Goal: Task Accomplishment & Management: Use online tool/utility

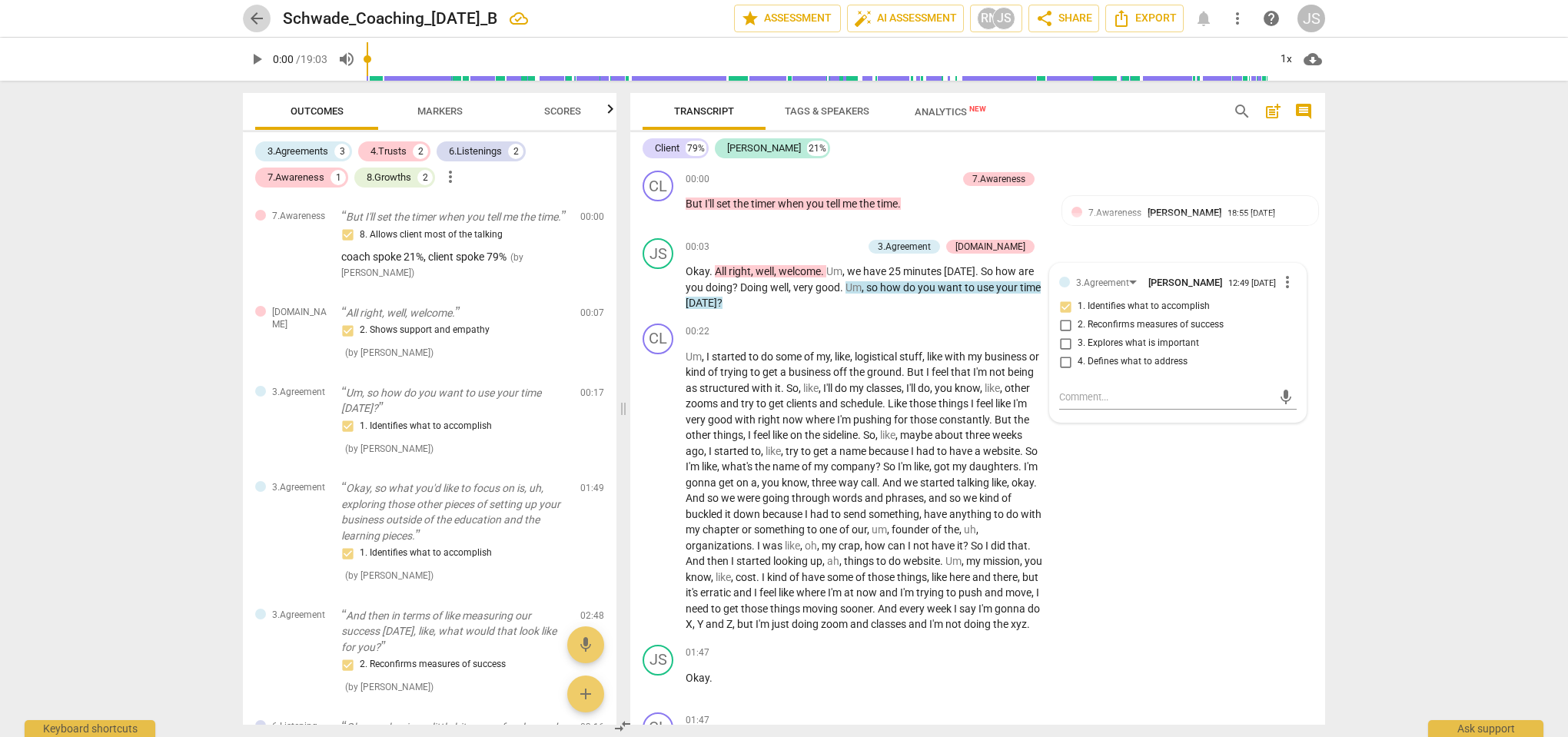
click at [260, 20] on span "arrow_back" at bounding box center [257, 18] width 18 height 18
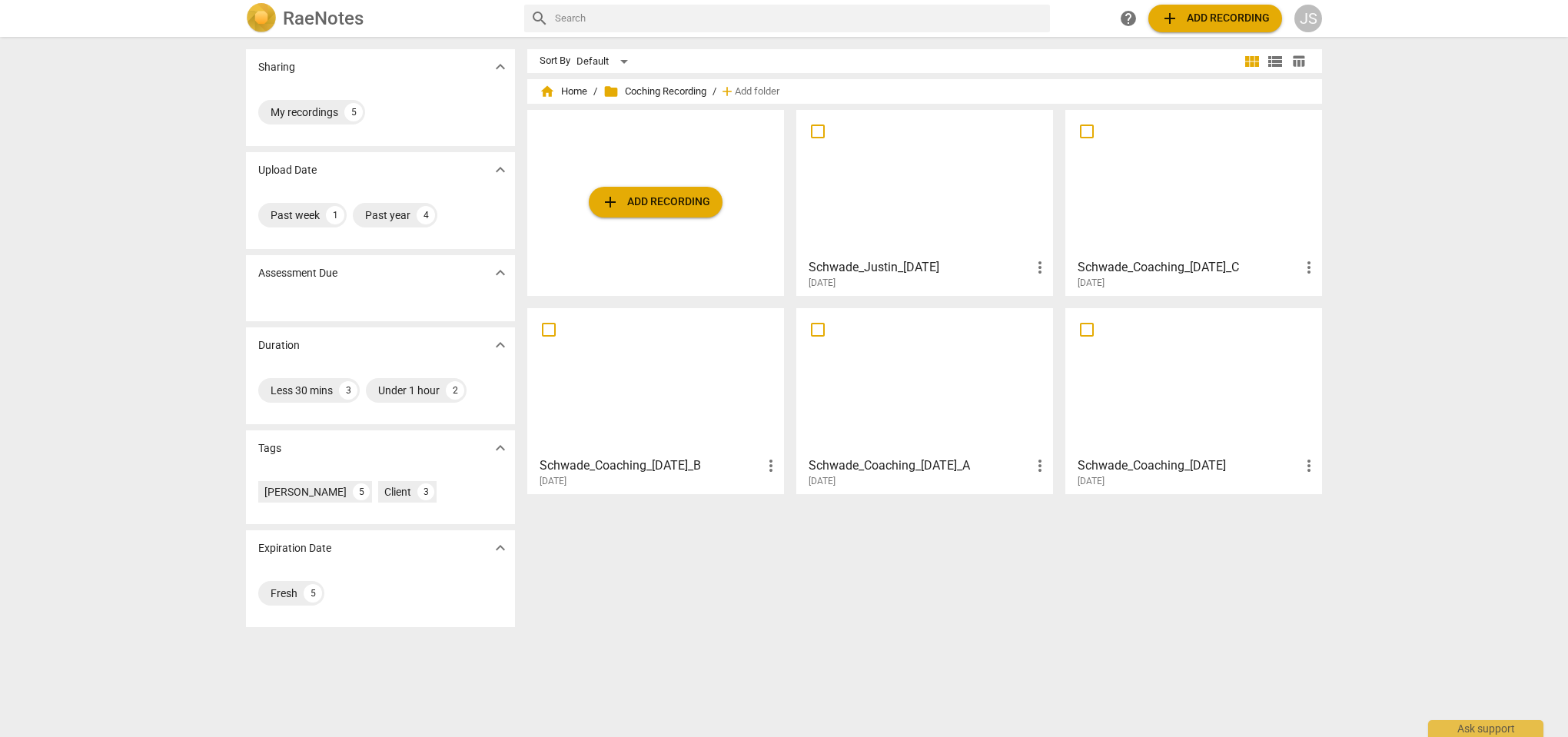
click at [923, 194] on div at bounding box center [925, 183] width 246 height 136
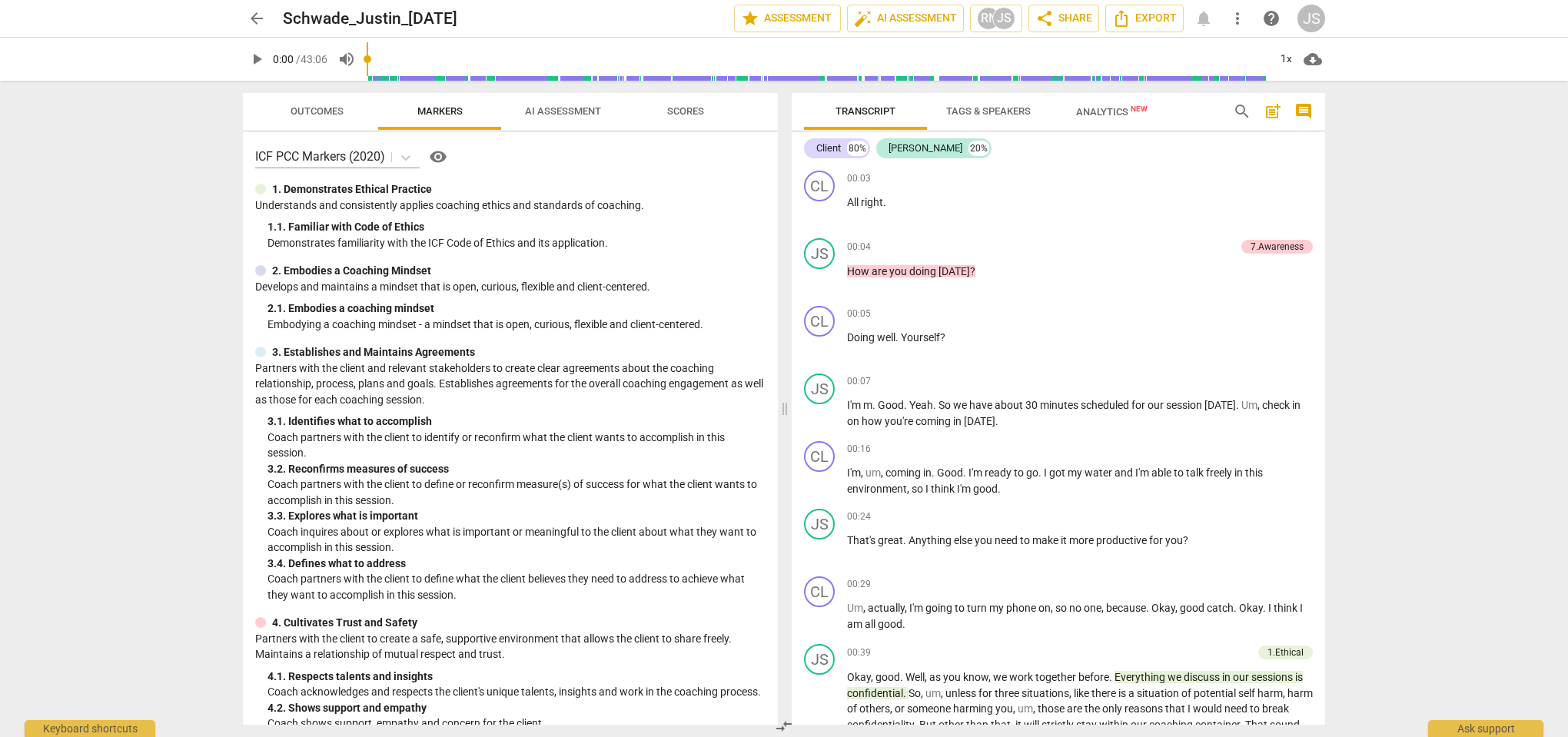
click at [254, 16] on span "arrow_back" at bounding box center [257, 18] width 18 height 18
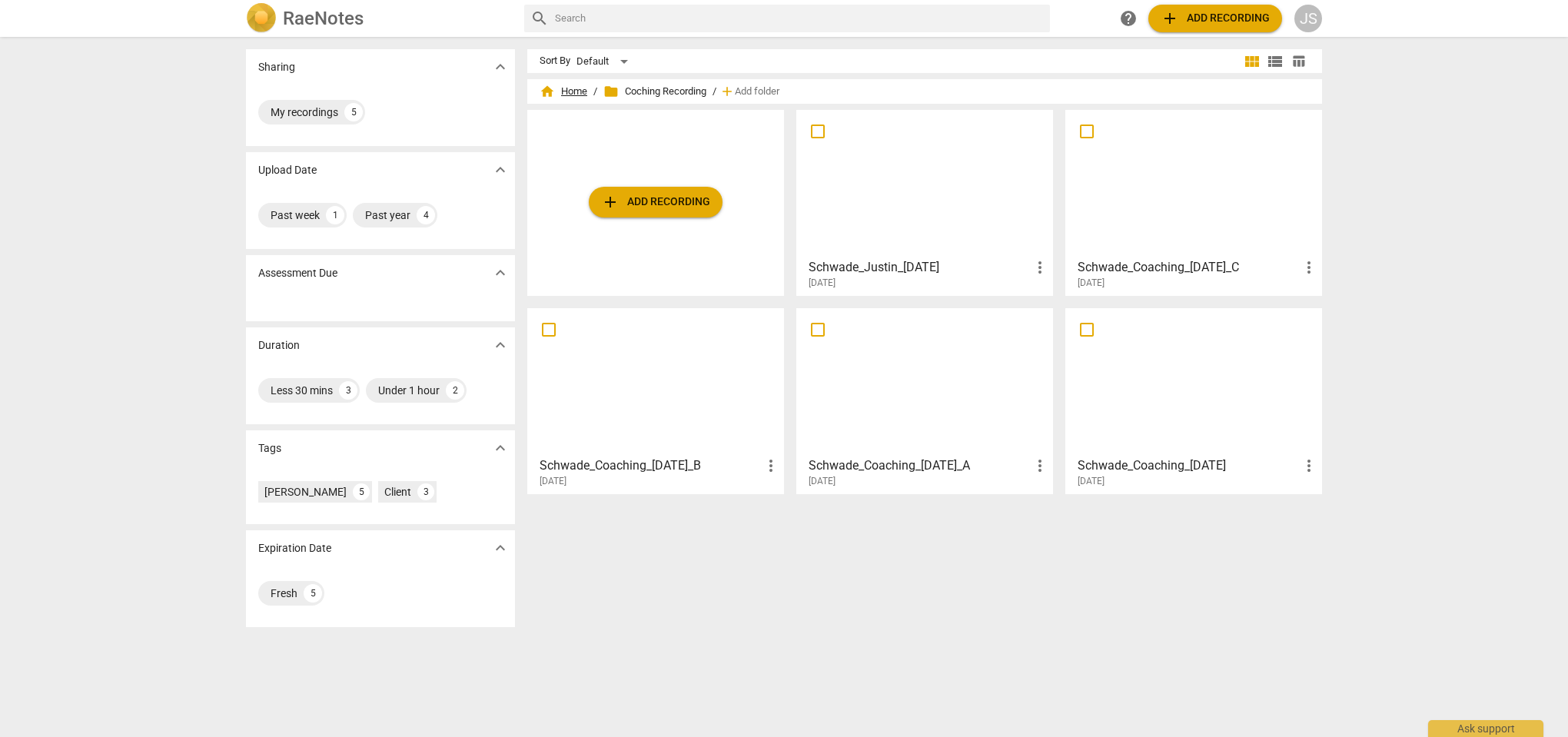
click at [560, 88] on span "home Home" at bounding box center [563, 90] width 47 height 15
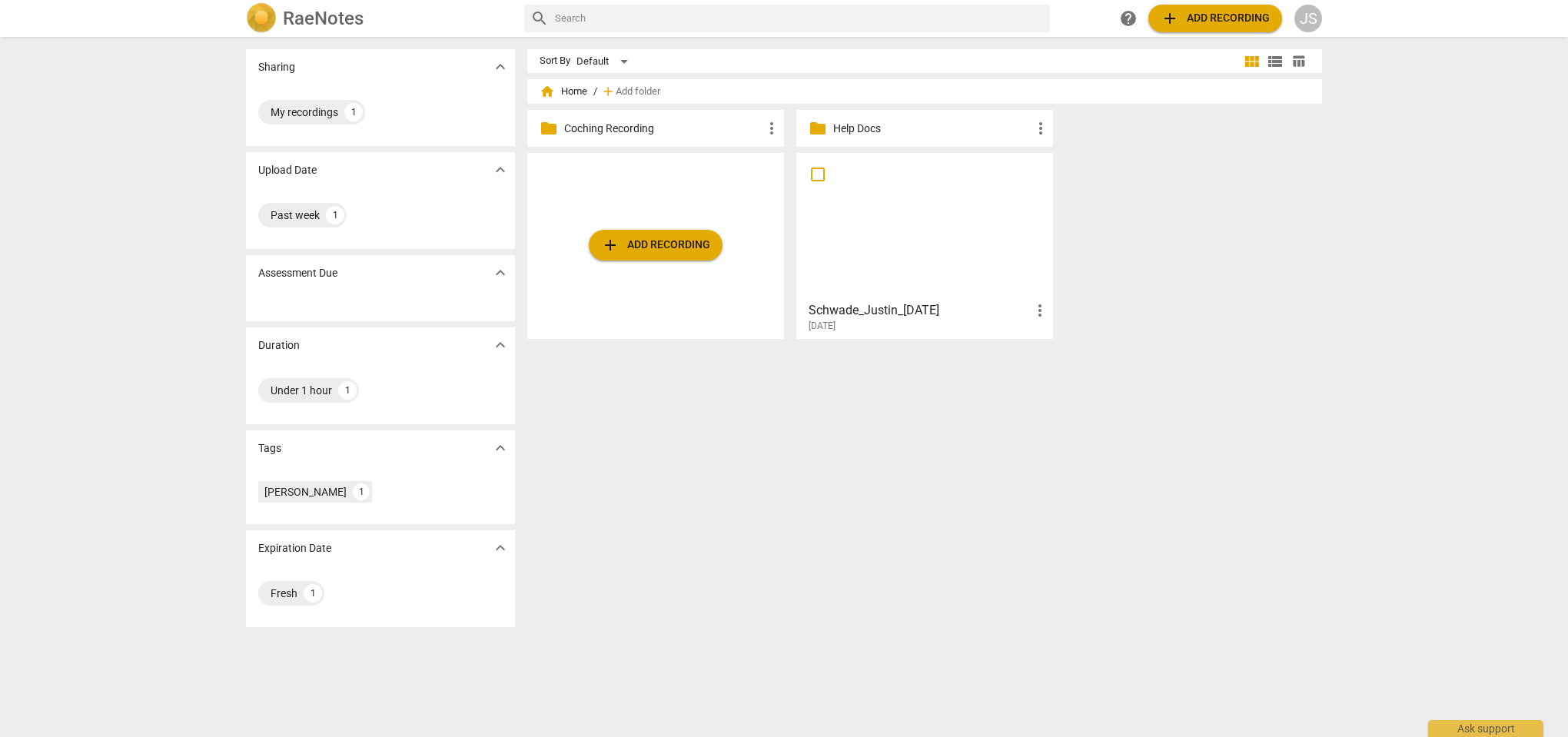
click at [935, 243] on div at bounding box center [925, 226] width 246 height 136
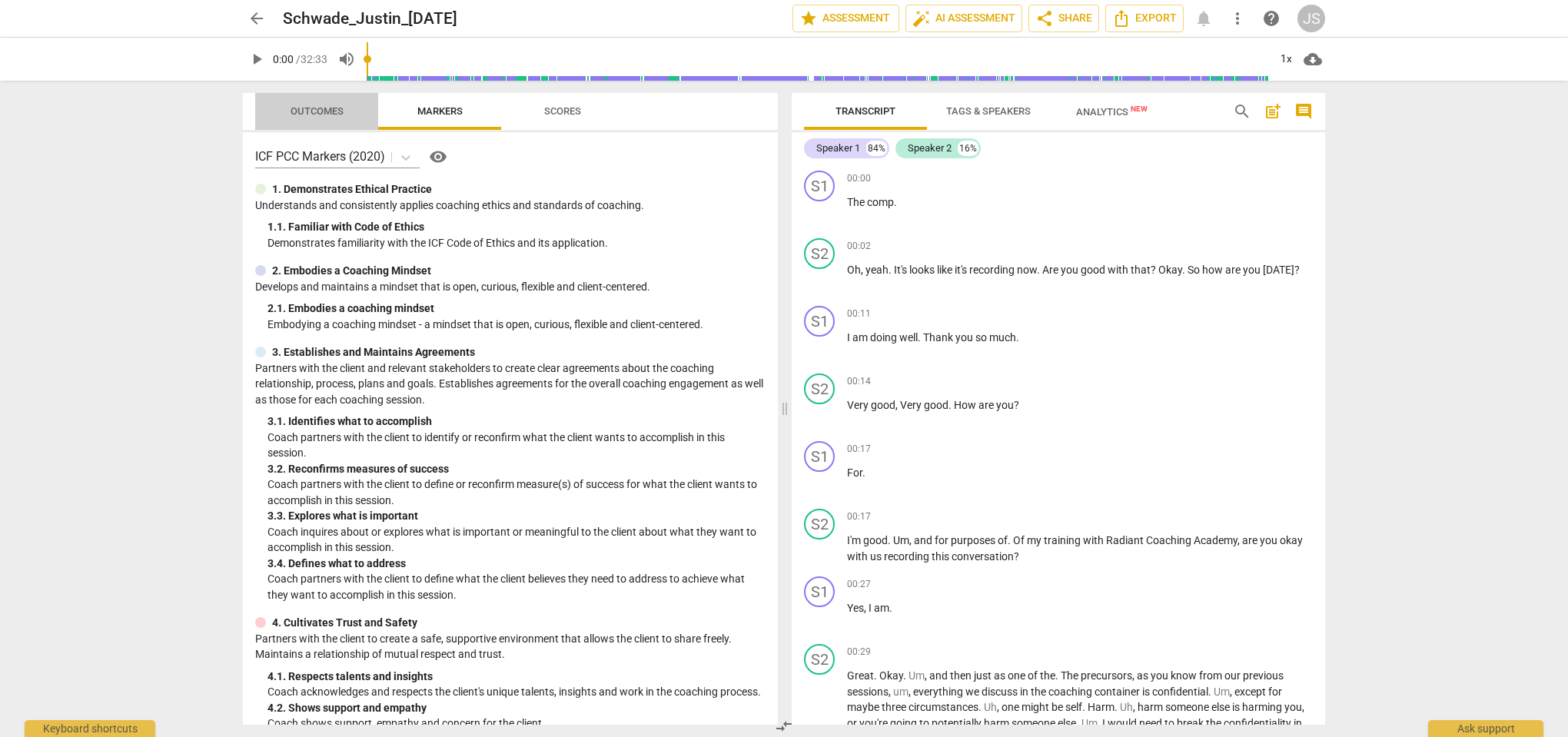
click at [314, 116] on span "Outcomes" at bounding box center [317, 111] width 53 height 11
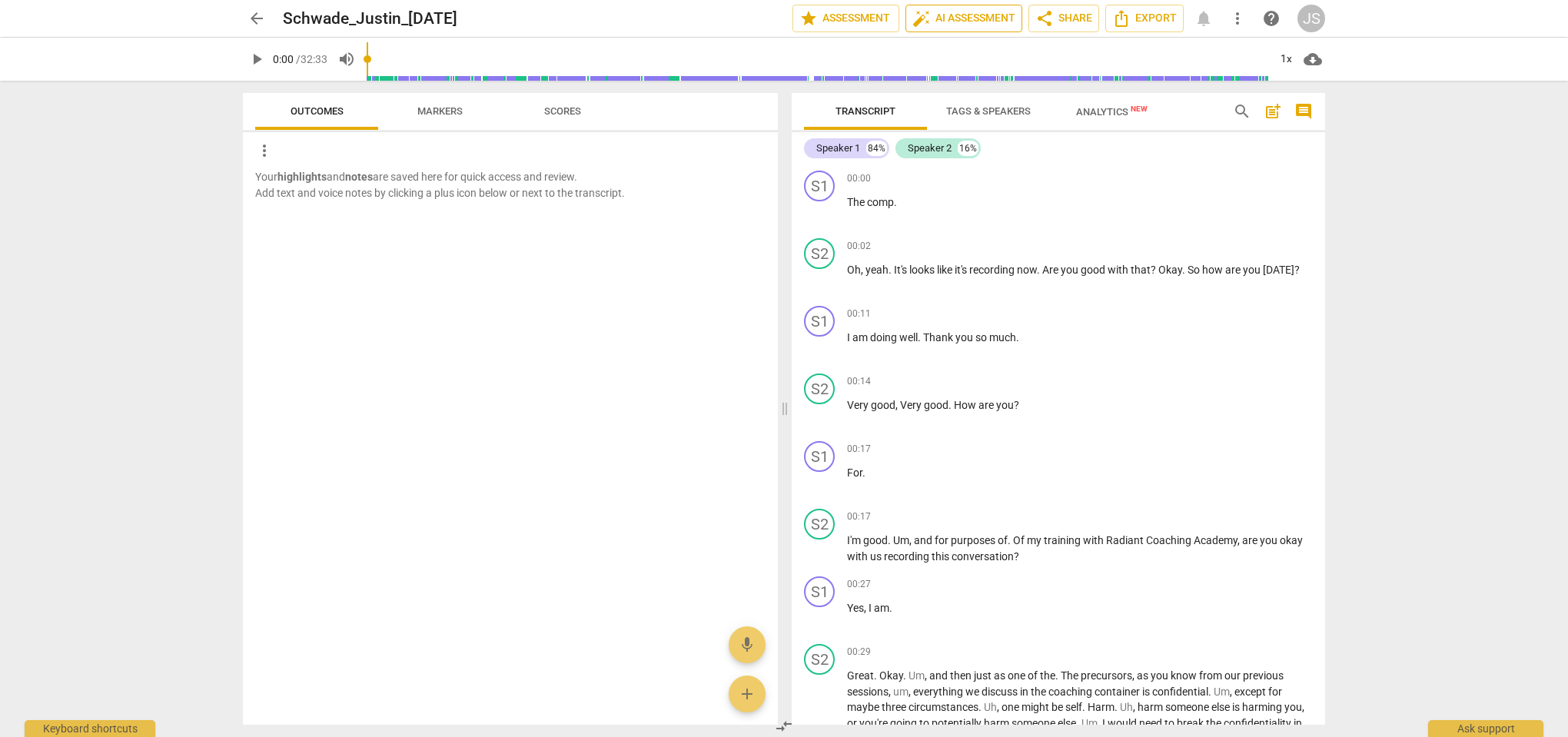
click at [971, 15] on span "auto_fix_high AI Assessment" at bounding box center [964, 18] width 103 height 18
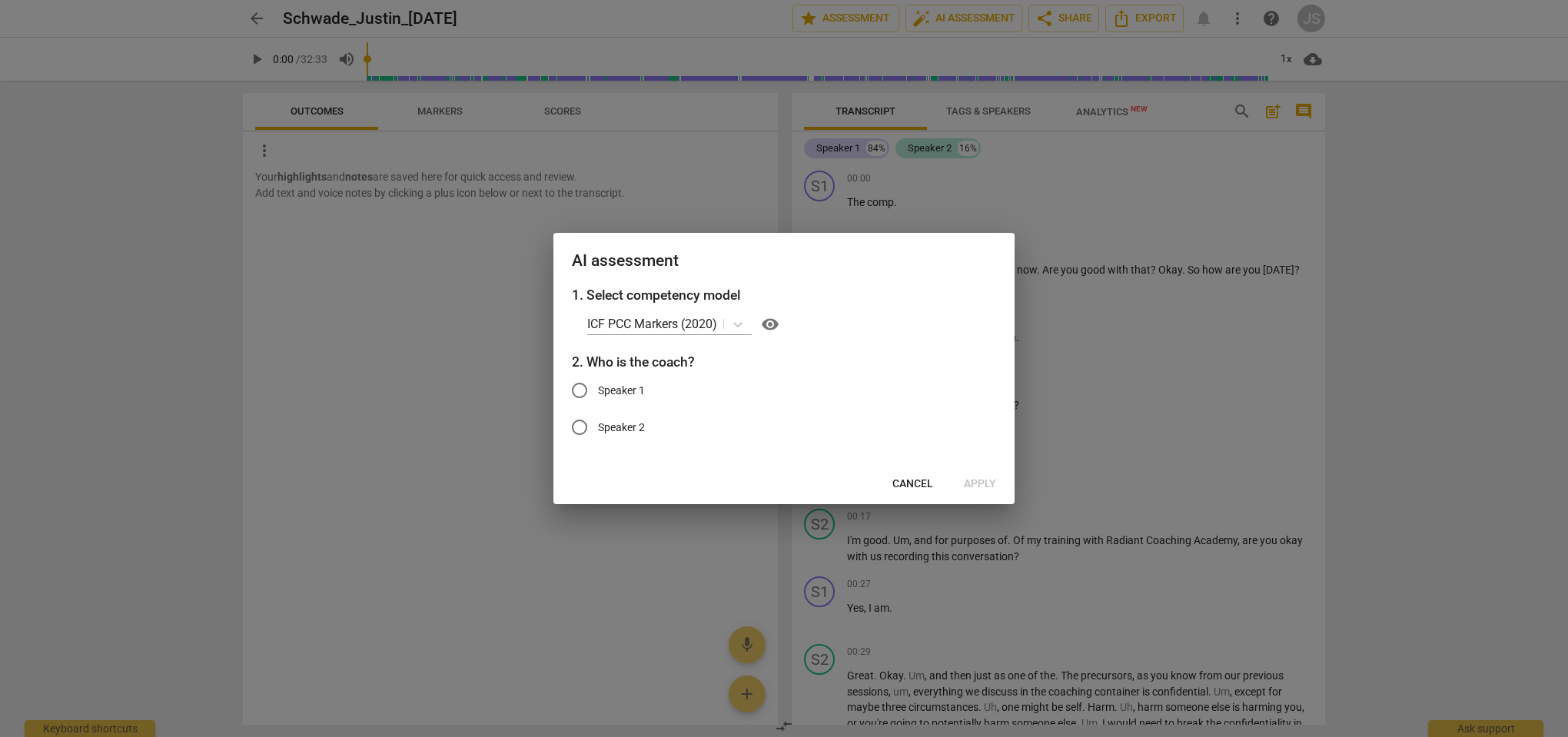
click at [908, 487] on span "Cancel" at bounding box center [913, 483] width 40 height 15
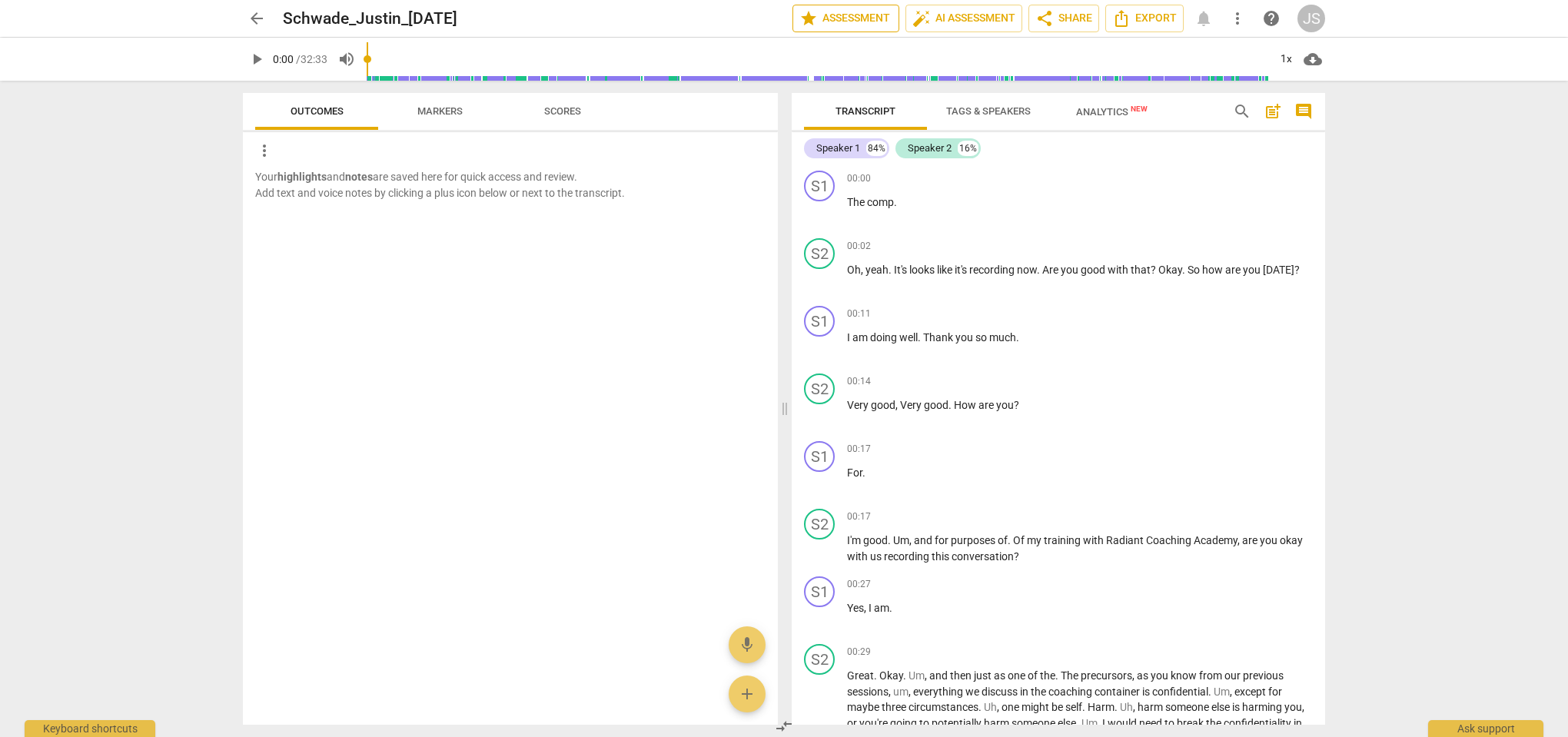
click at [861, 22] on span "star Assessment" at bounding box center [846, 18] width 93 height 18
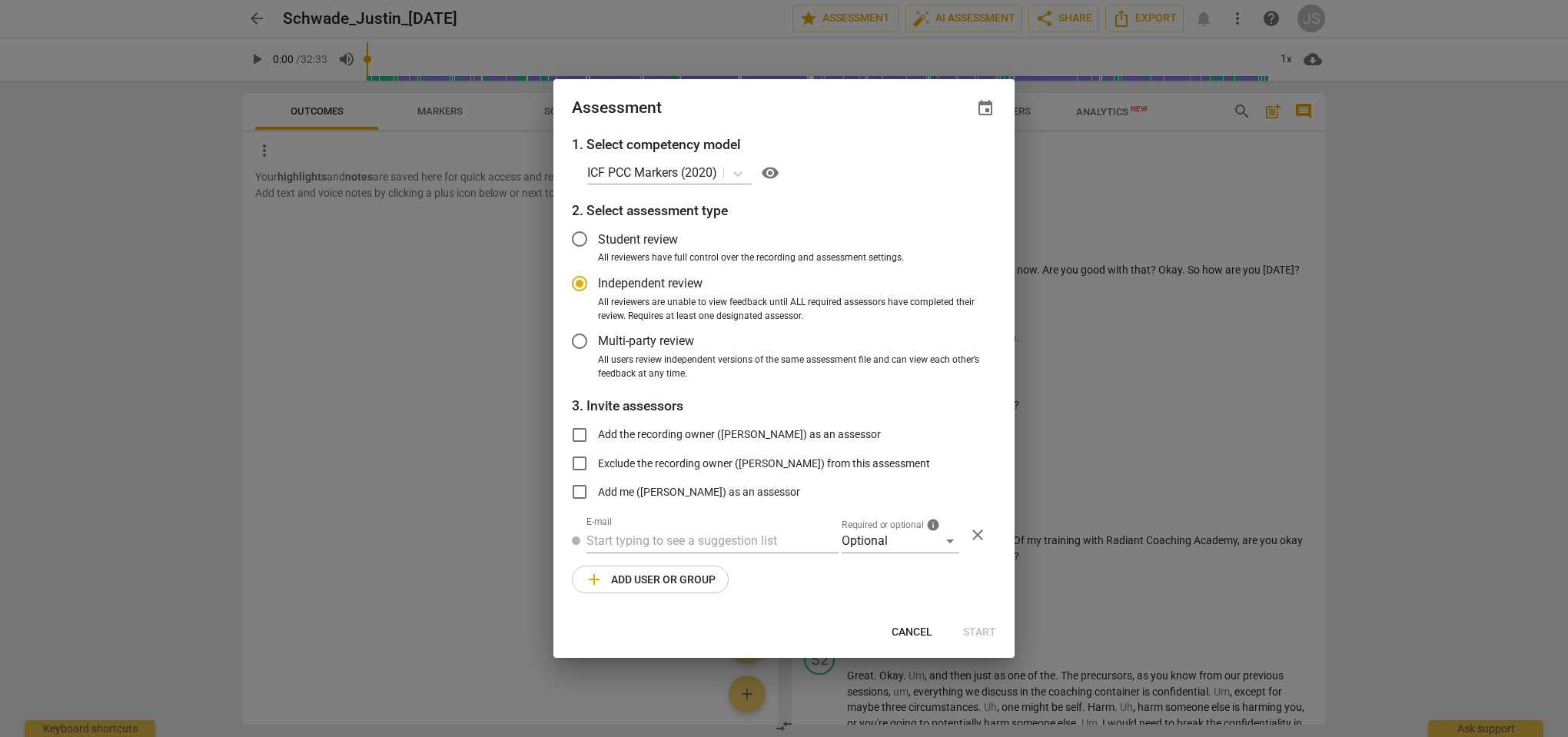
click at [914, 627] on span "Cancel" at bounding box center [912, 632] width 40 height 15
radio input "false"
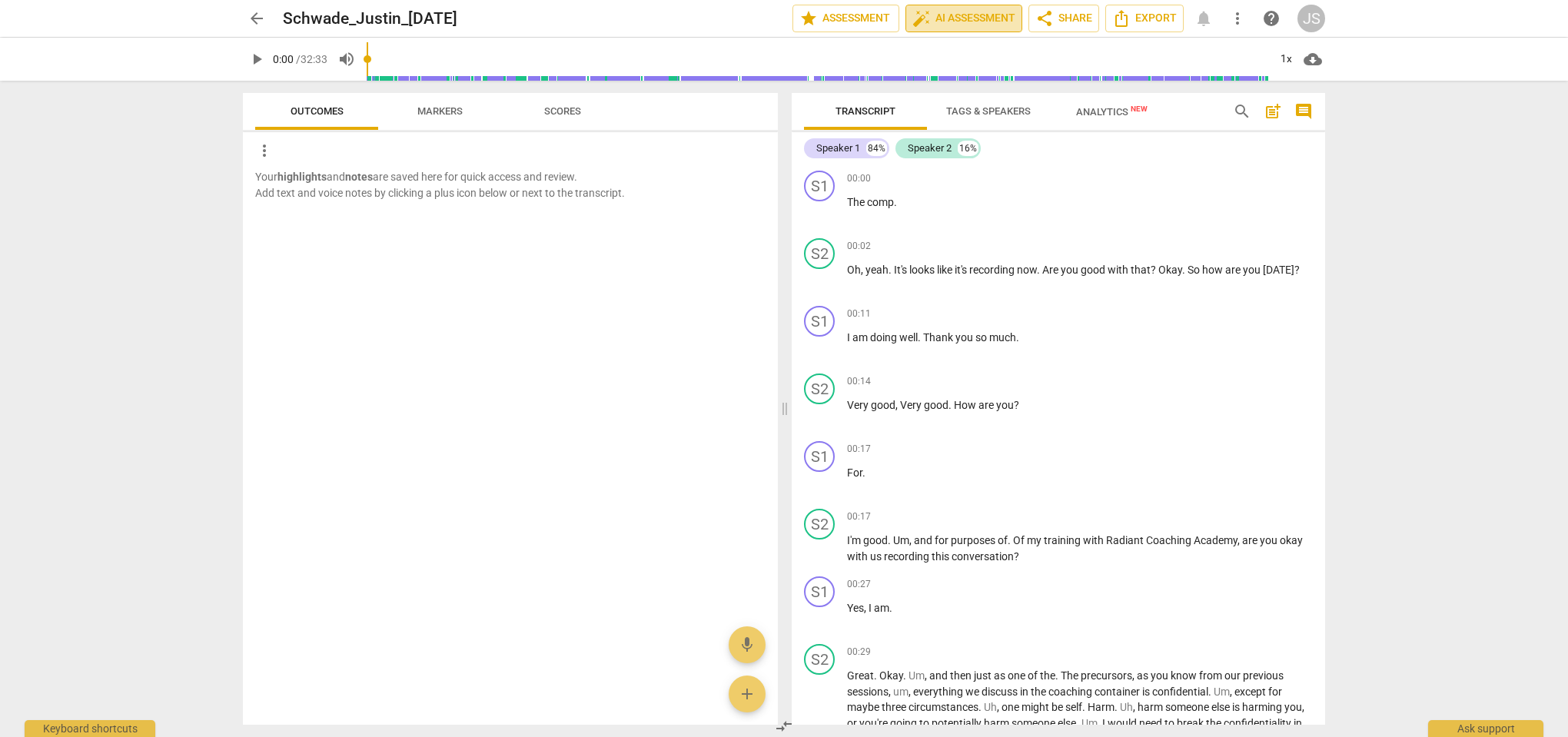
click at [979, 13] on span "auto_fix_high AI Assessment" at bounding box center [964, 18] width 103 height 18
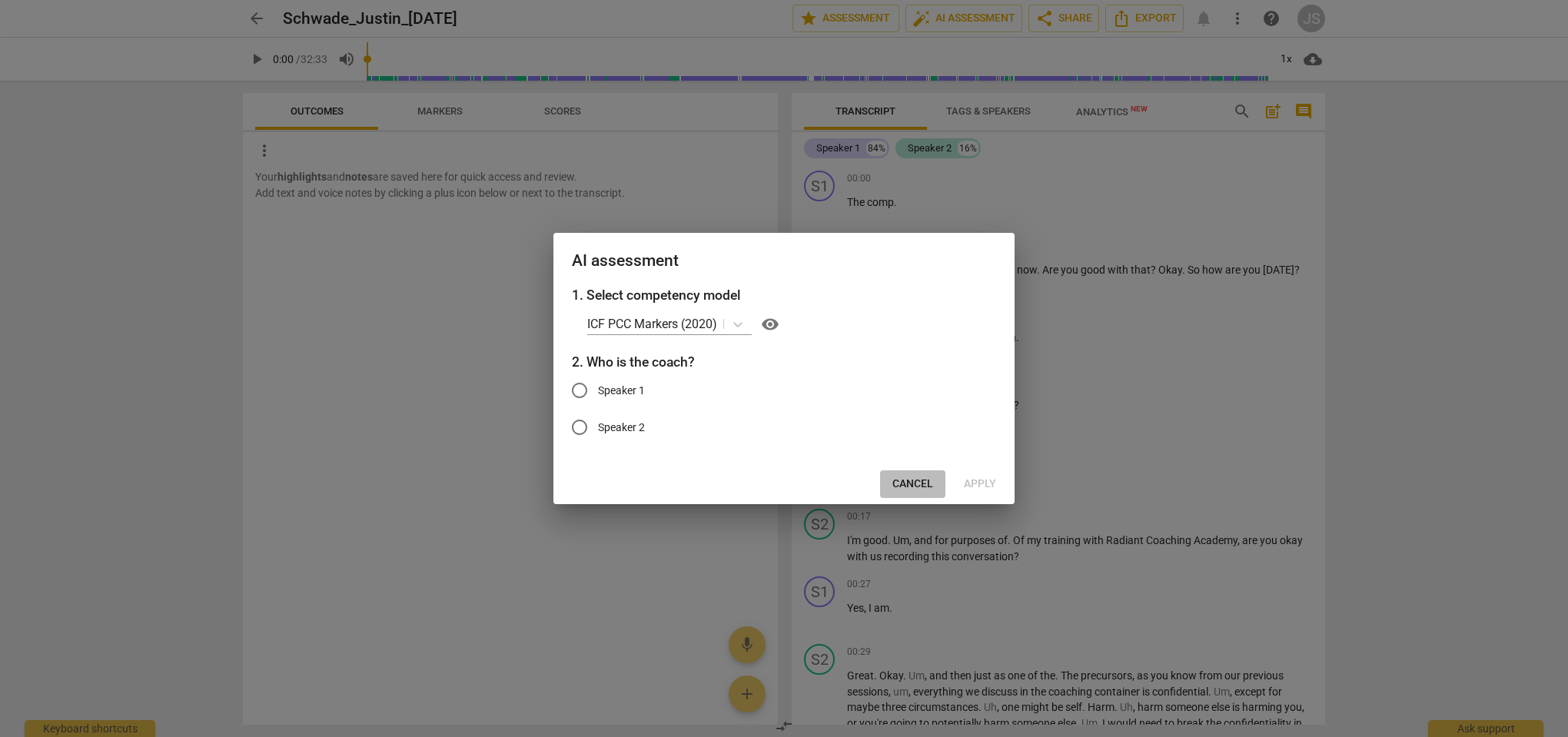
click at [909, 488] on span "Cancel" at bounding box center [913, 483] width 40 height 15
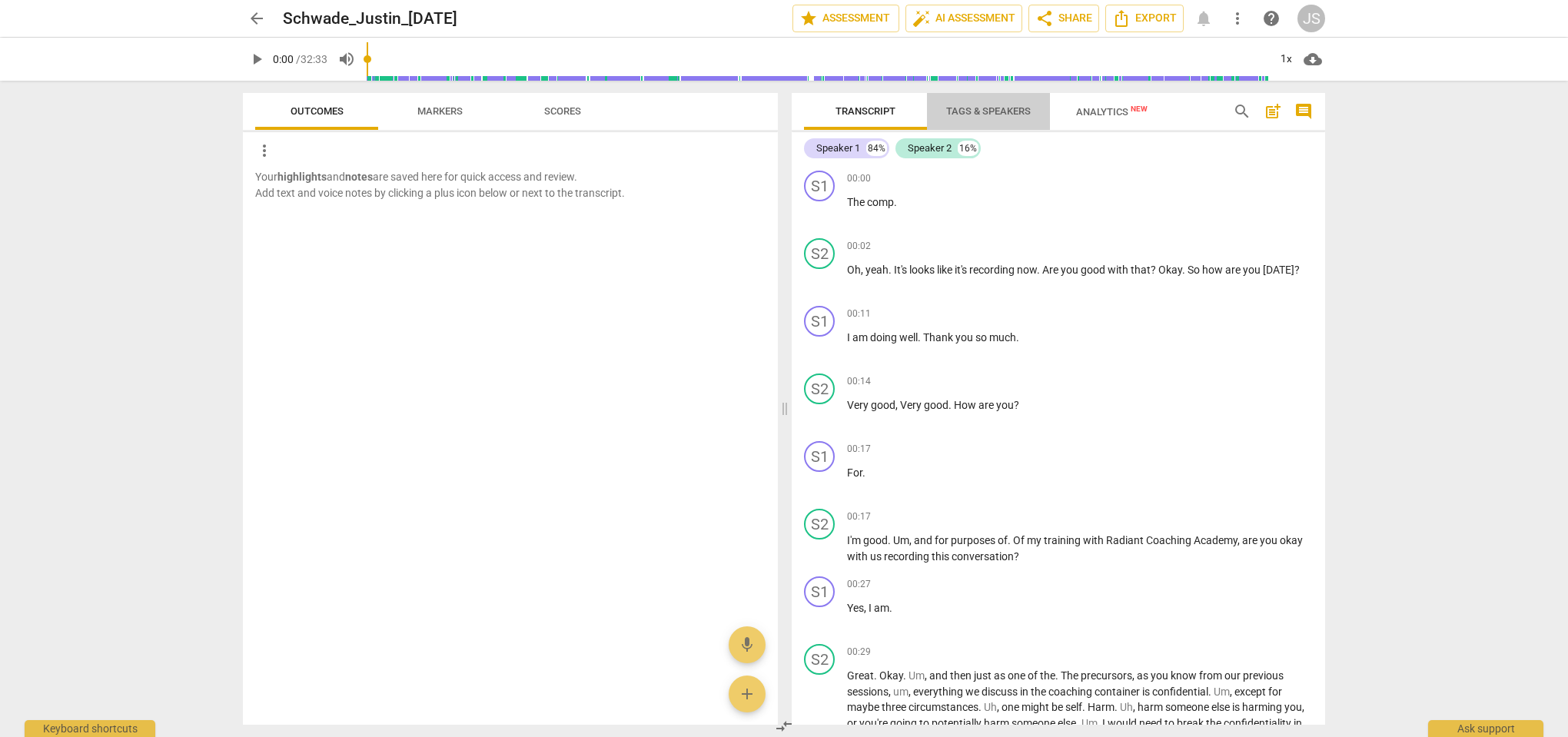
click at [993, 109] on span "Tags & Speakers" at bounding box center [988, 111] width 84 height 11
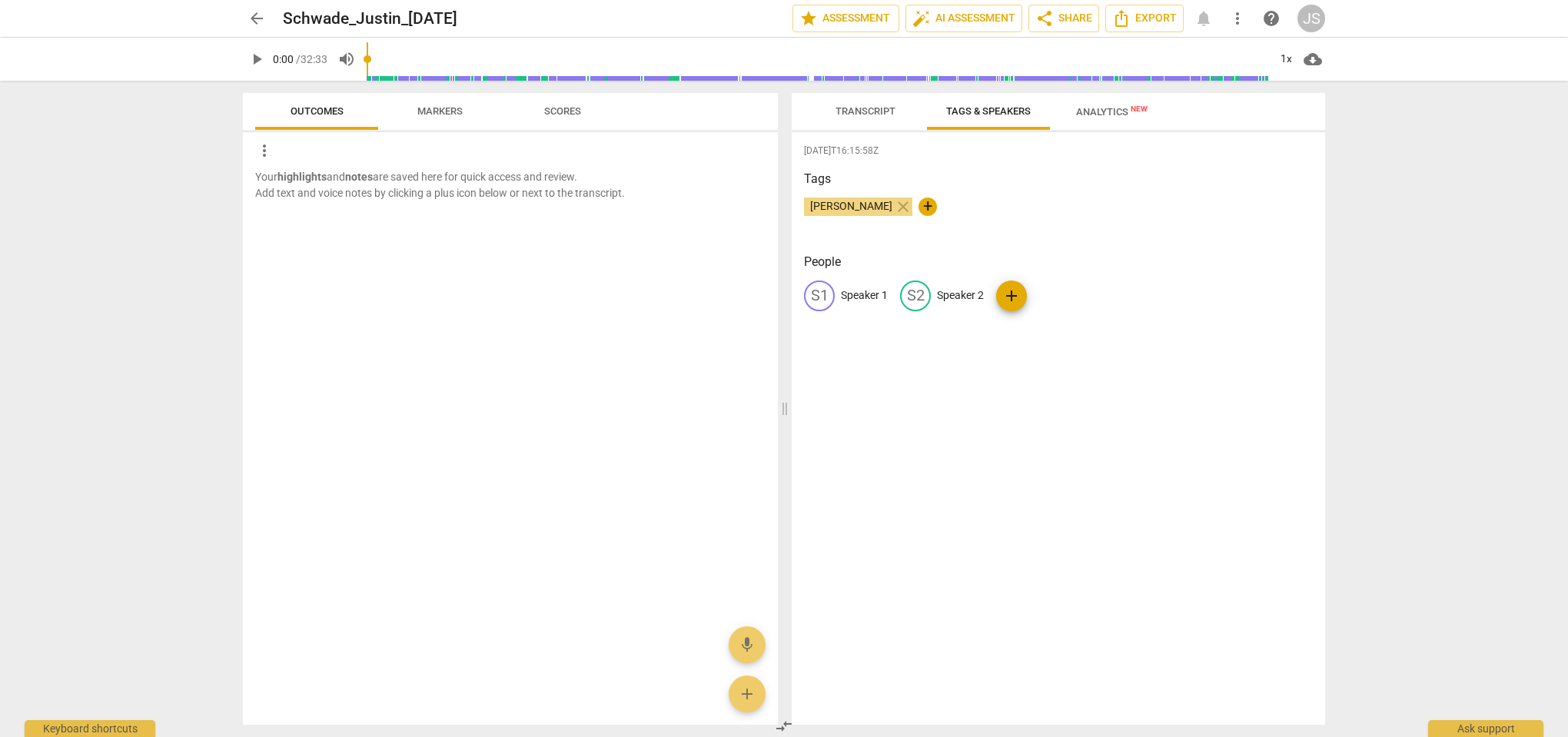
click at [951, 293] on p "Speaker 2" at bounding box center [960, 295] width 47 height 16
drag, startPoint x: 835, startPoint y: 206, endPoint x: 1003, endPoint y: 305, distance: 195.0
click at [1004, 307] on div "[DATE]T16:15:58Z Tags [PERSON_NAME] close + People S1 Speaker 1 edit Speaker 2 …" at bounding box center [1058, 428] width 533 height 593
click at [835, 204] on span "[PERSON_NAME]" at bounding box center [851, 206] width 95 height 12
click at [970, 294] on input "Speaker 2" at bounding box center [999, 296] width 123 height 25
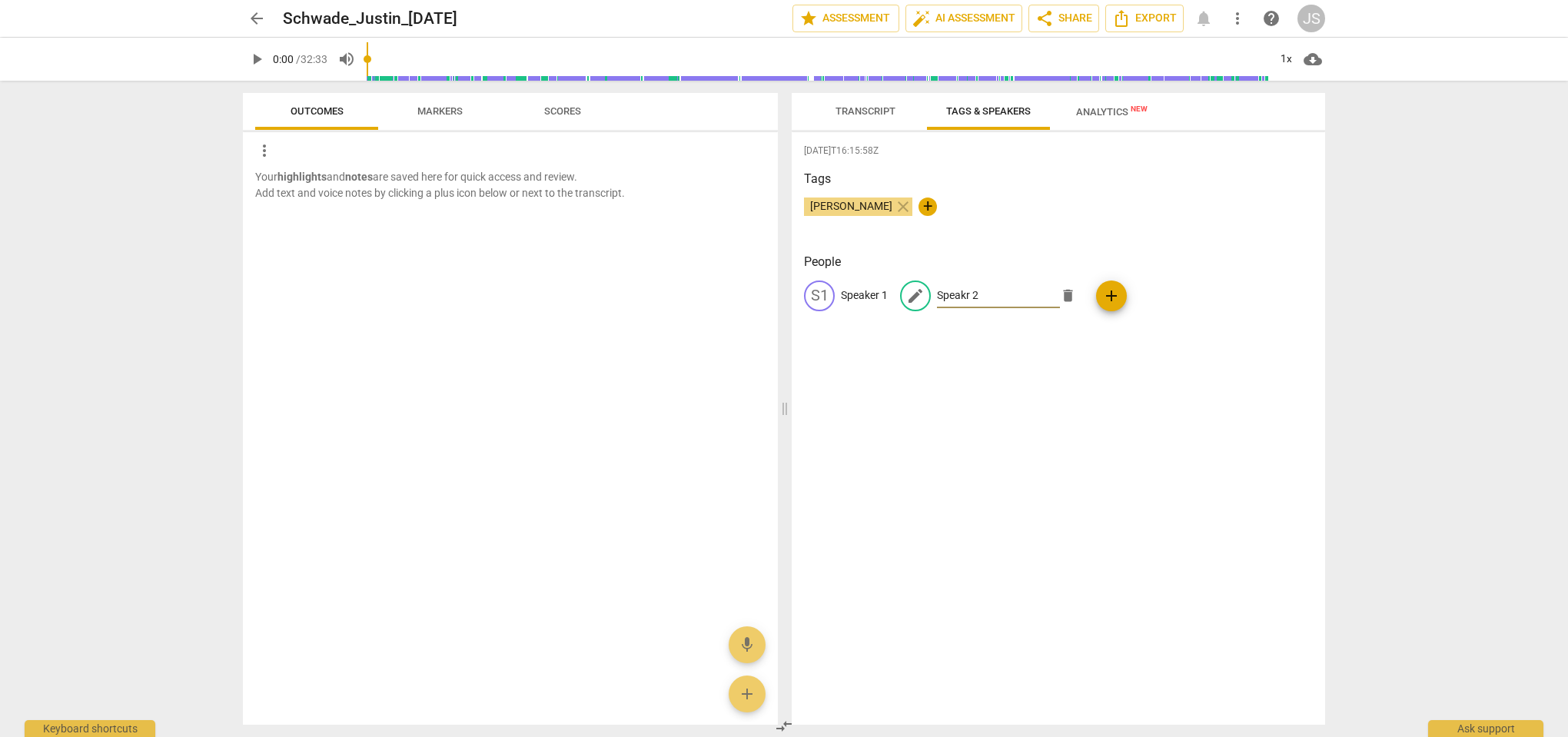
drag, startPoint x: 993, startPoint y: 298, endPoint x: 895, endPoint y: 298, distance: 98.0
click at [895, 298] on div "S1 Speaker 1 edit Speakr 2 delete add" at bounding box center [1058, 301] width 509 height 43
type input "[PERSON_NAME]"
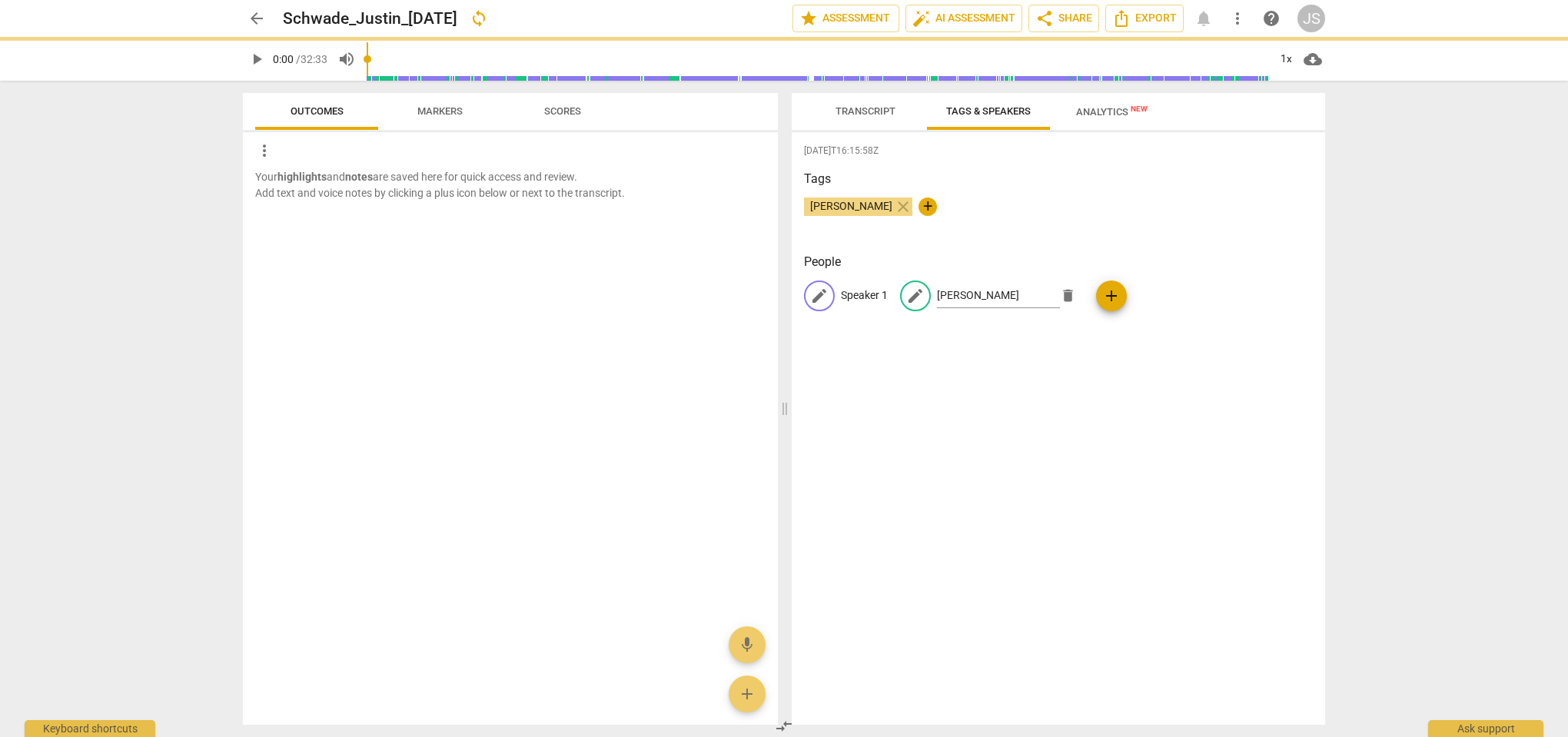
click at [862, 293] on p "Speaker 1" at bounding box center [863, 295] width 47 height 16
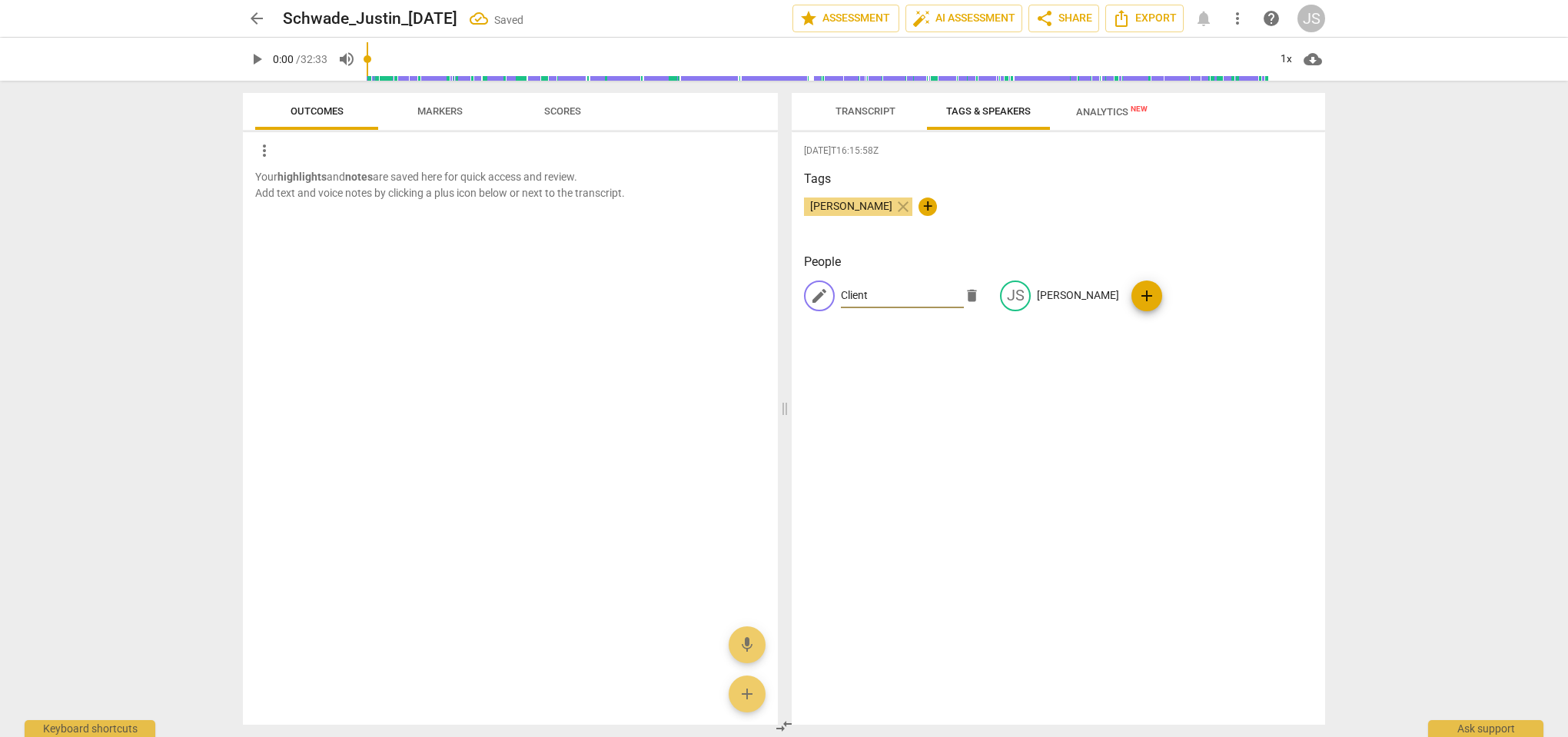
type input "Client"
click at [864, 108] on span "Transcript" at bounding box center [865, 111] width 60 height 11
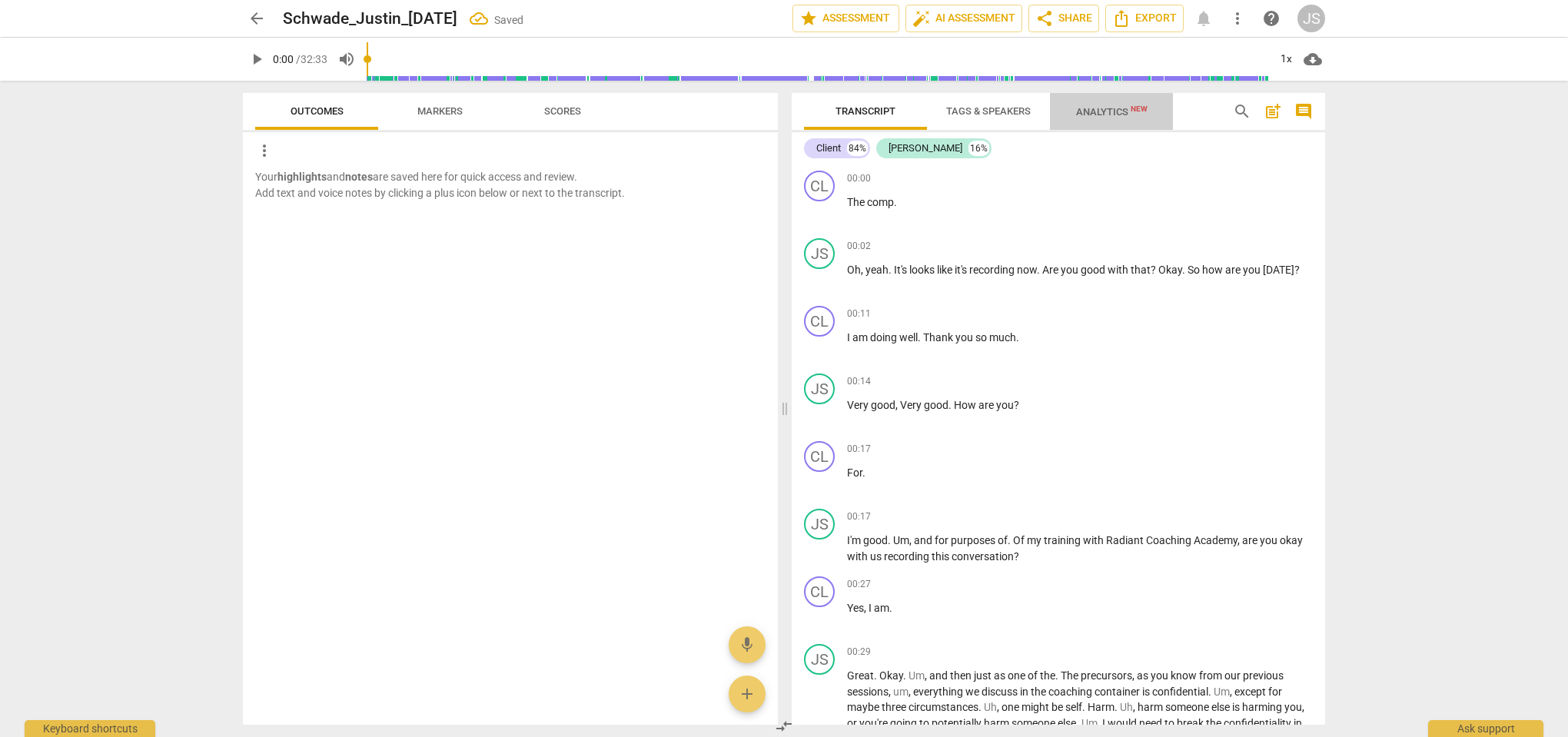
click at [1109, 112] on span "Analytics New" at bounding box center [1111, 112] width 71 height 11
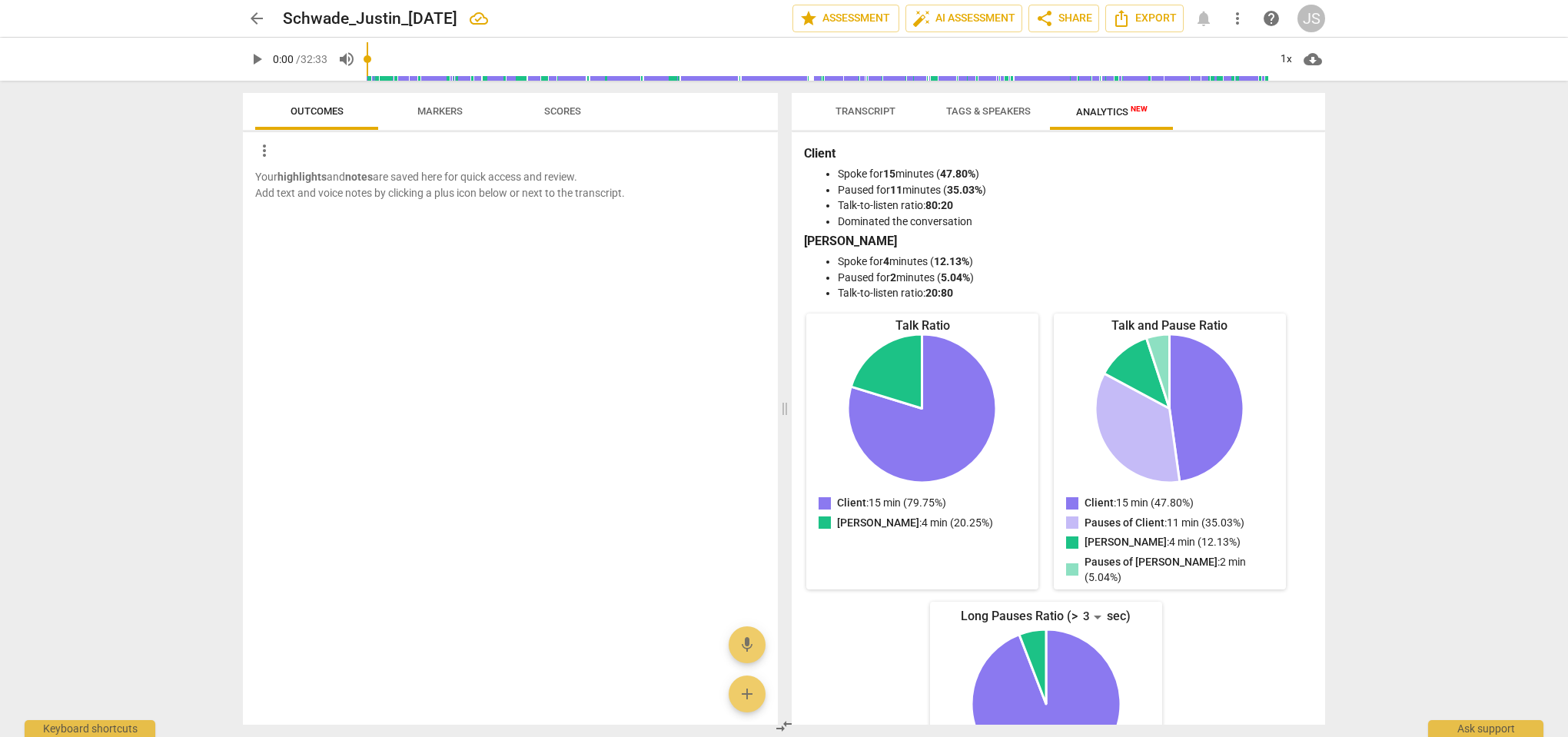
click at [880, 111] on span "Transcript" at bounding box center [865, 111] width 60 height 11
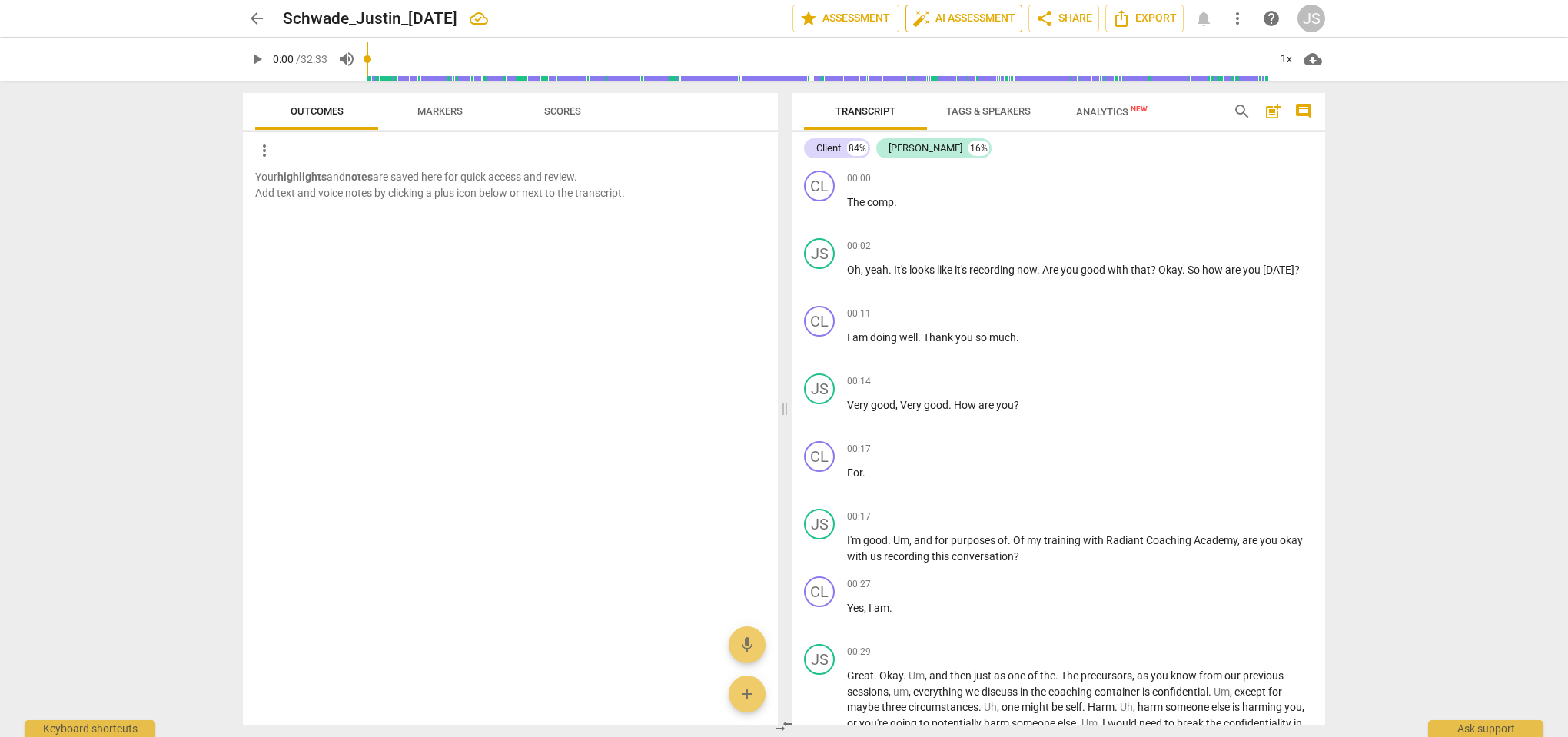
click at [943, 16] on span "auto_fix_high AI Assessment" at bounding box center [964, 18] width 103 height 18
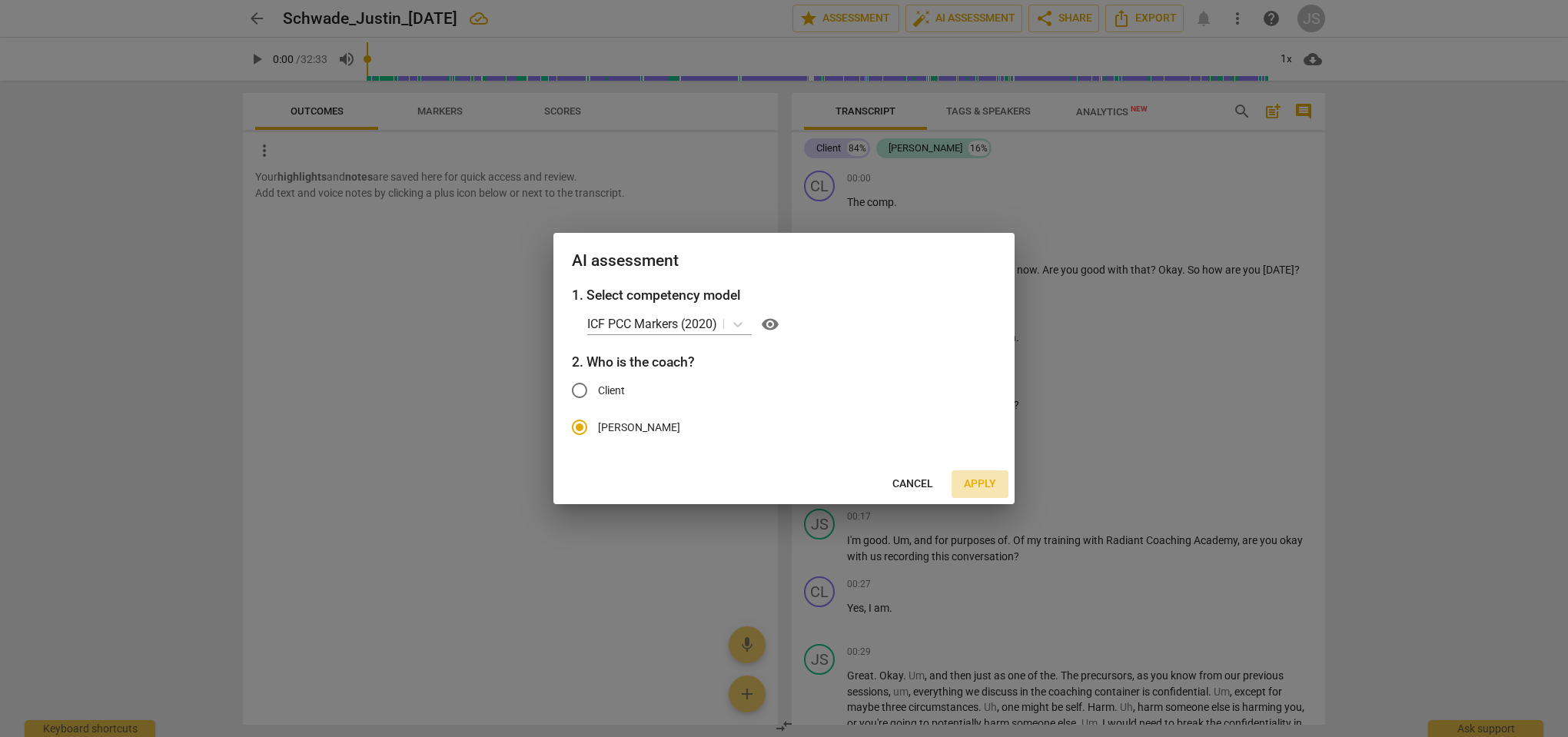
click at [975, 487] on span "Apply" at bounding box center [979, 483] width 33 height 15
